Goal: Task Accomplishment & Management: Use online tool/utility

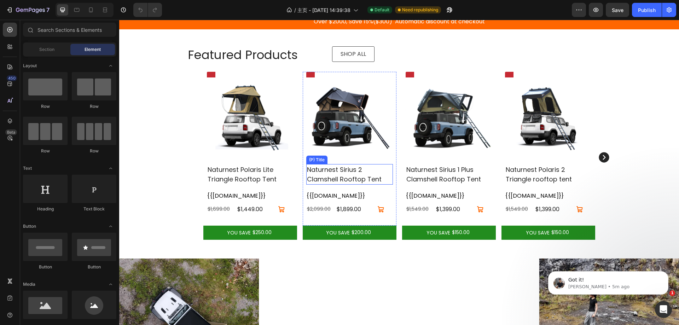
scroll to position [263, 0]
click at [232, 85] on img at bounding box center [250, 115] width 87 height 87
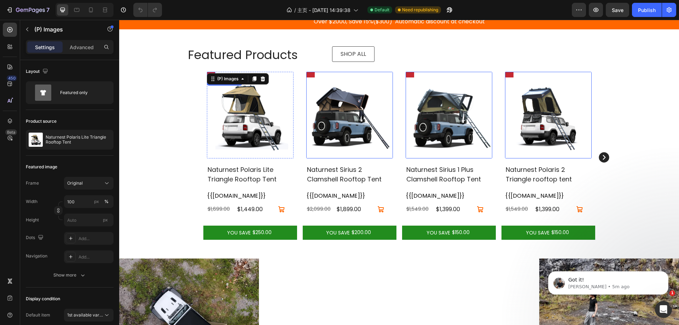
click at [209, 72] on pre at bounding box center [211, 75] width 8 height 6
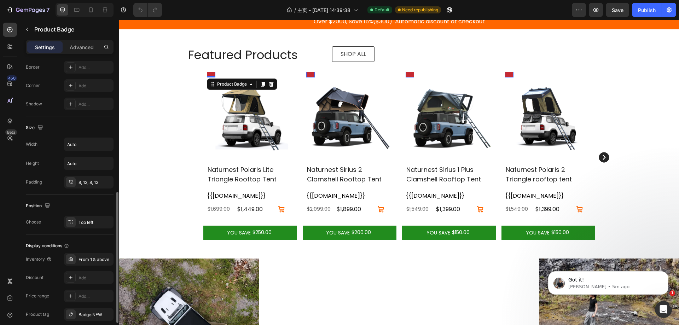
scroll to position [335, 0]
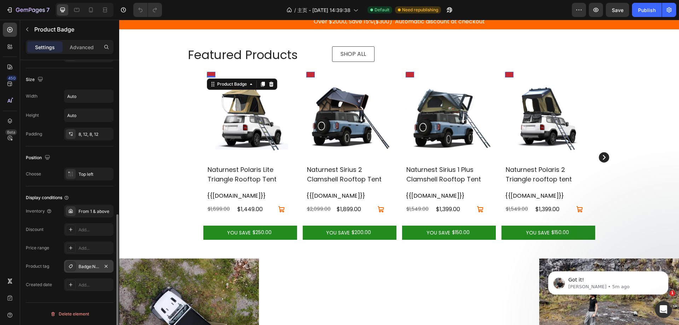
click at [92, 267] on div "Badge:NEW" at bounding box center [89, 267] width 21 height 6
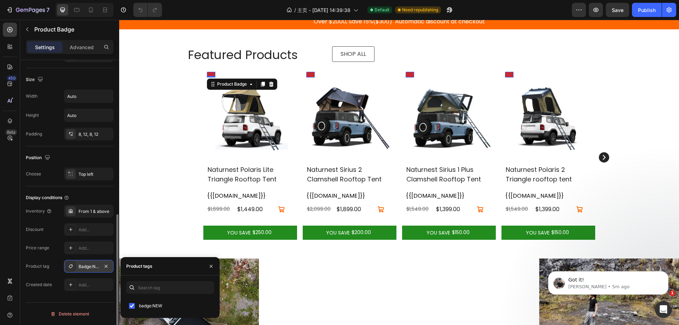
click at [92, 267] on div "Badge:NEW" at bounding box center [89, 267] width 21 height 6
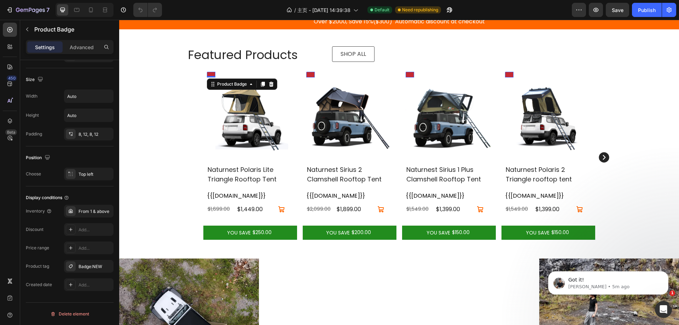
click at [226, 89] on div "Product Badge" at bounding box center [242, 84] width 70 height 11
click at [230, 85] on div "Product Badge" at bounding box center [232, 84] width 33 height 6
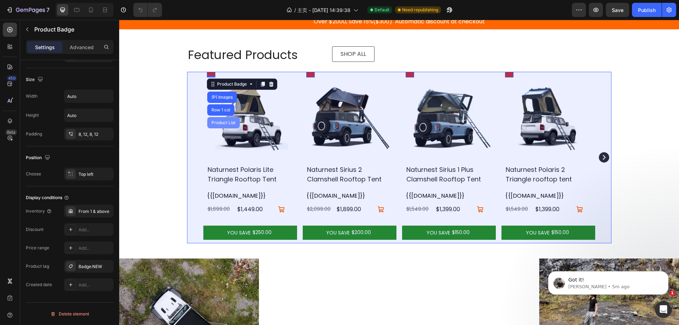
click at [221, 122] on div "Product List" at bounding box center [223, 123] width 27 height 4
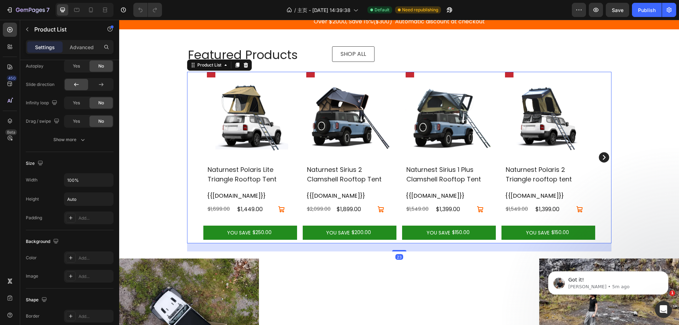
scroll to position [0, 0]
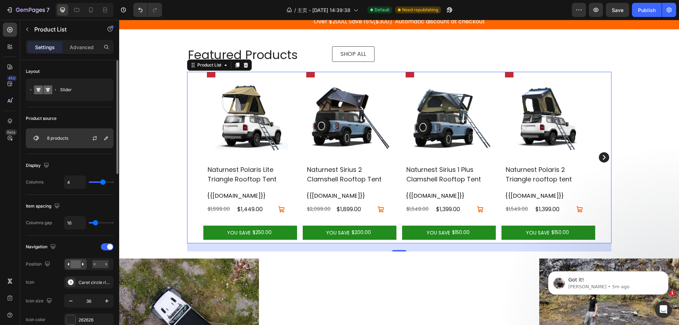
click at [71, 140] on div "8 products" at bounding box center [70, 138] width 88 height 20
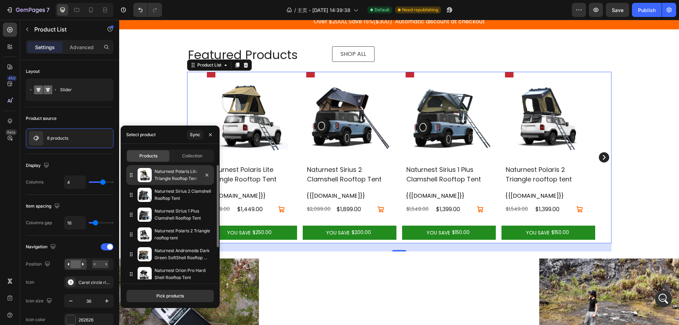
click at [191, 166] on div "Naturnest Polaris Lite Triangle Rooftop Tent" at bounding box center [170, 175] width 88 height 20
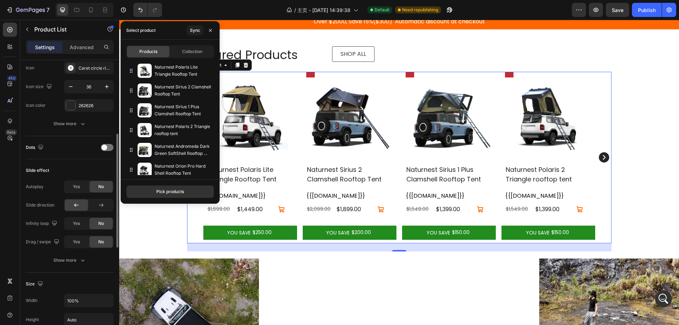
scroll to position [156, 0]
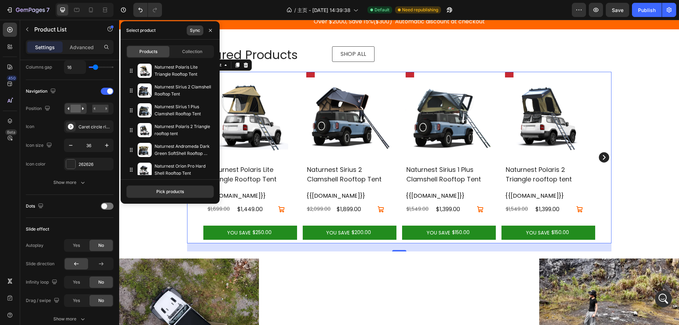
click at [199, 34] on button "Sync" at bounding box center [195, 30] width 17 height 10
drag, startPoint x: 249, startPoint y: 115, endPoint x: 300, endPoint y: 128, distance: 52.9
click at [317, 129] on img at bounding box center [349, 115] width 87 height 87
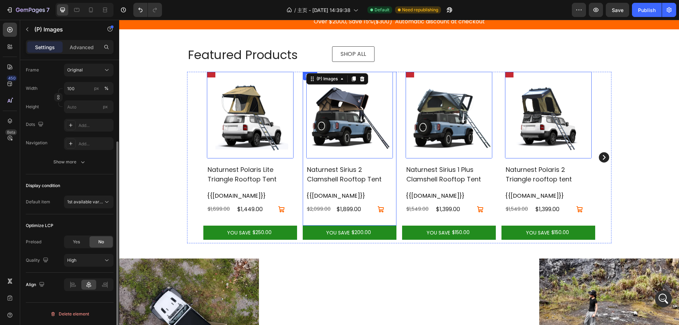
scroll to position [0, 0]
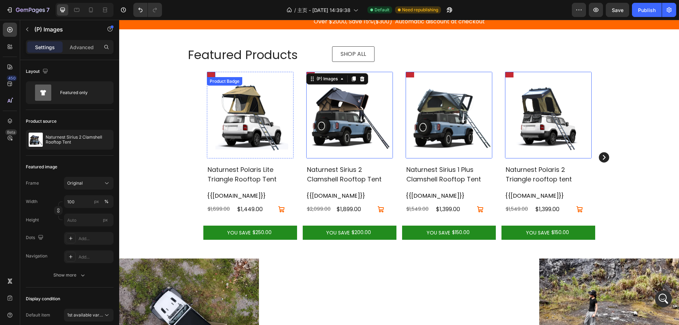
click at [208, 76] on pre at bounding box center [211, 75] width 8 height 6
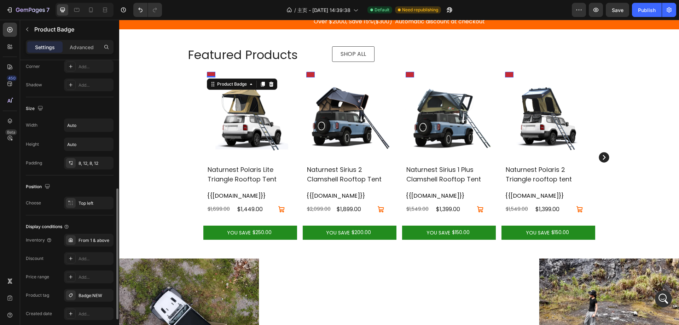
scroll to position [335, 0]
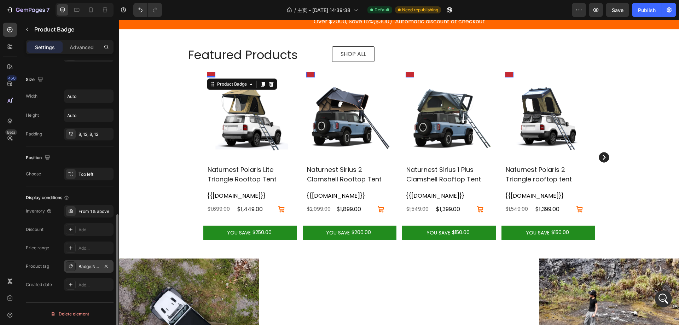
click at [91, 265] on div "Badge:NEW" at bounding box center [89, 267] width 21 height 6
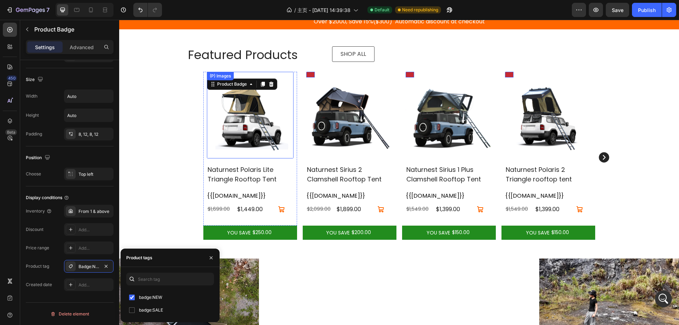
click at [225, 120] on img at bounding box center [250, 115] width 87 height 87
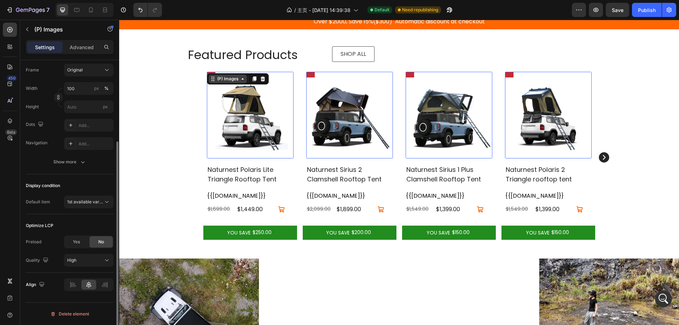
scroll to position [0, 0]
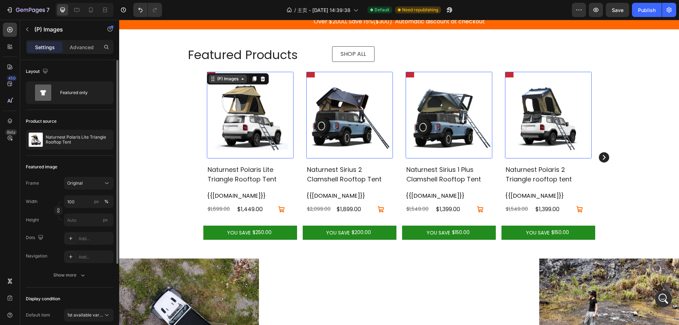
click at [226, 79] on div "(P) Images" at bounding box center [228, 79] width 24 height 6
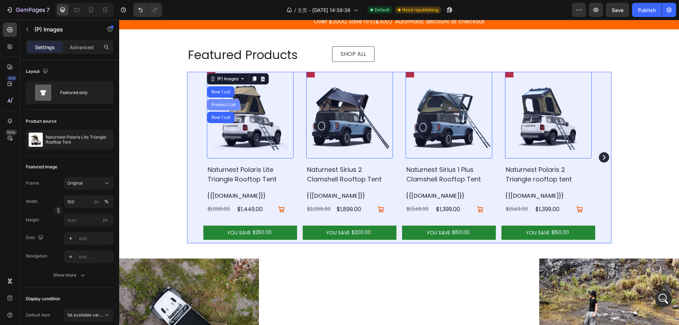
click at [221, 106] on div "Product List" at bounding box center [223, 105] width 27 height 4
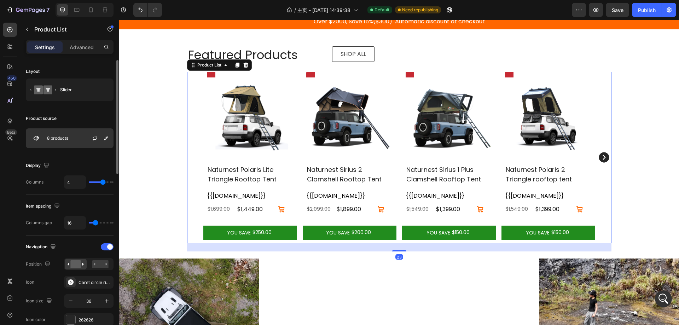
click at [83, 143] on div at bounding box center [97, 138] width 31 height 19
